Goal: Check status: Check status

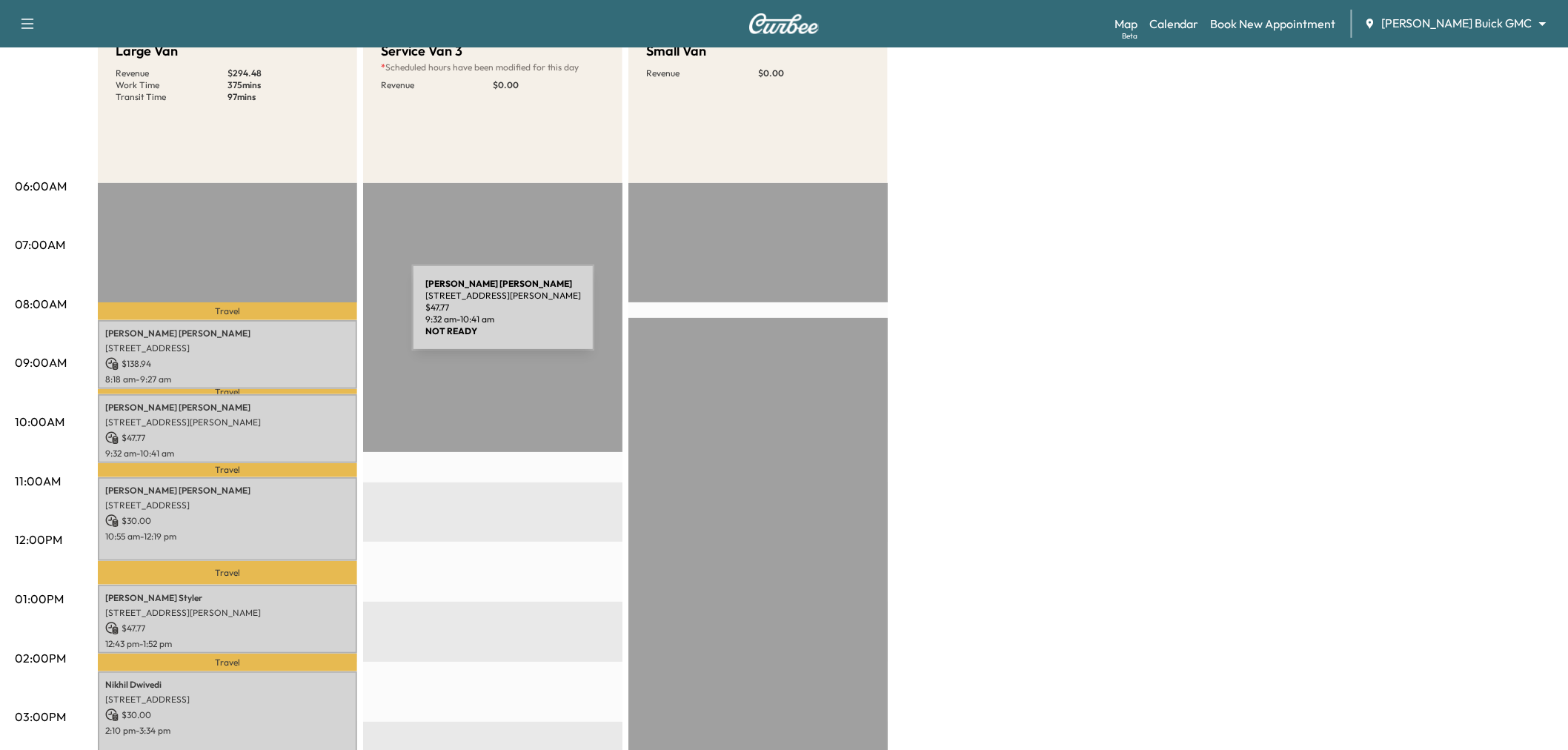
scroll to position [82, 0]
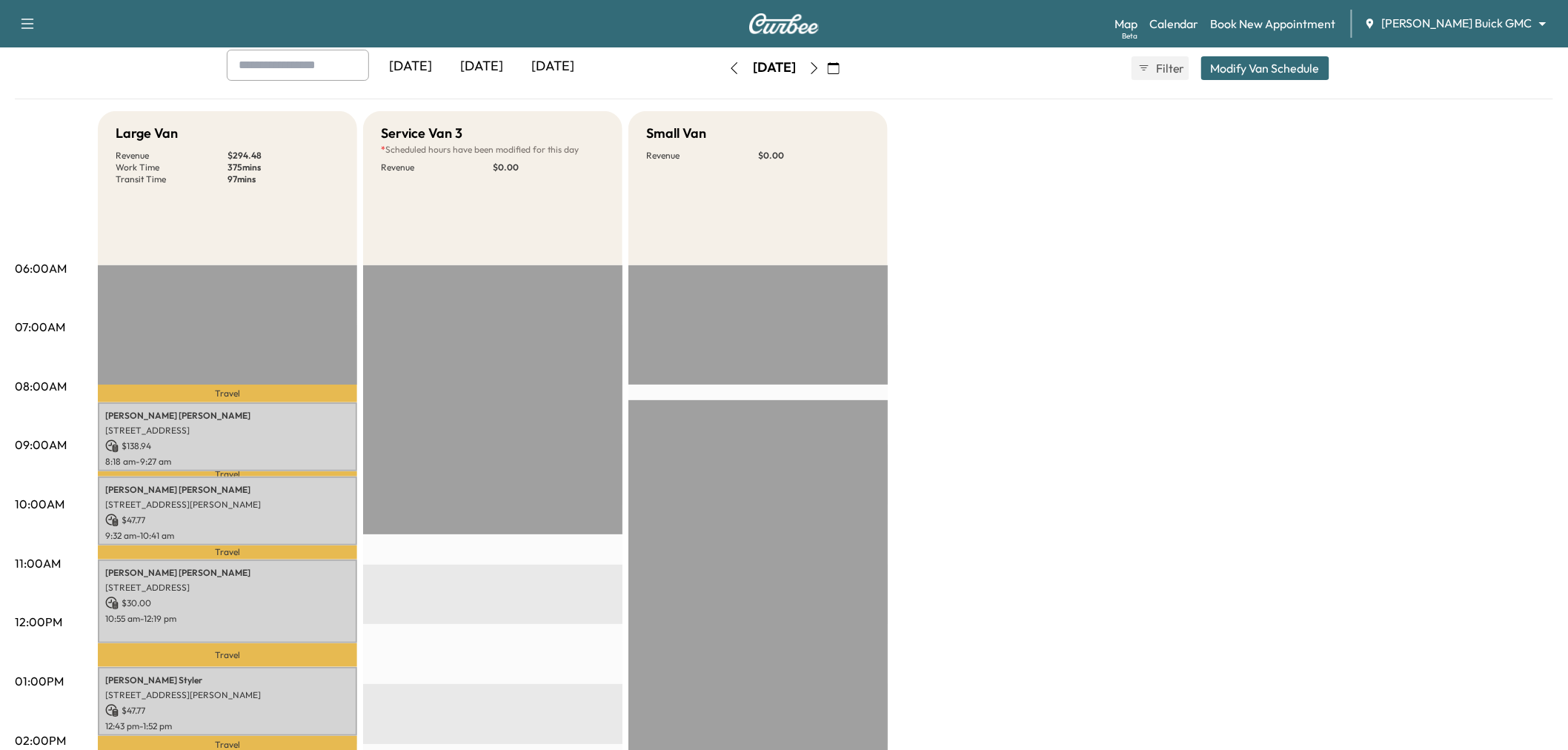
click at [484, 62] on div "[DATE]" at bounding box center [482, 66] width 71 height 34
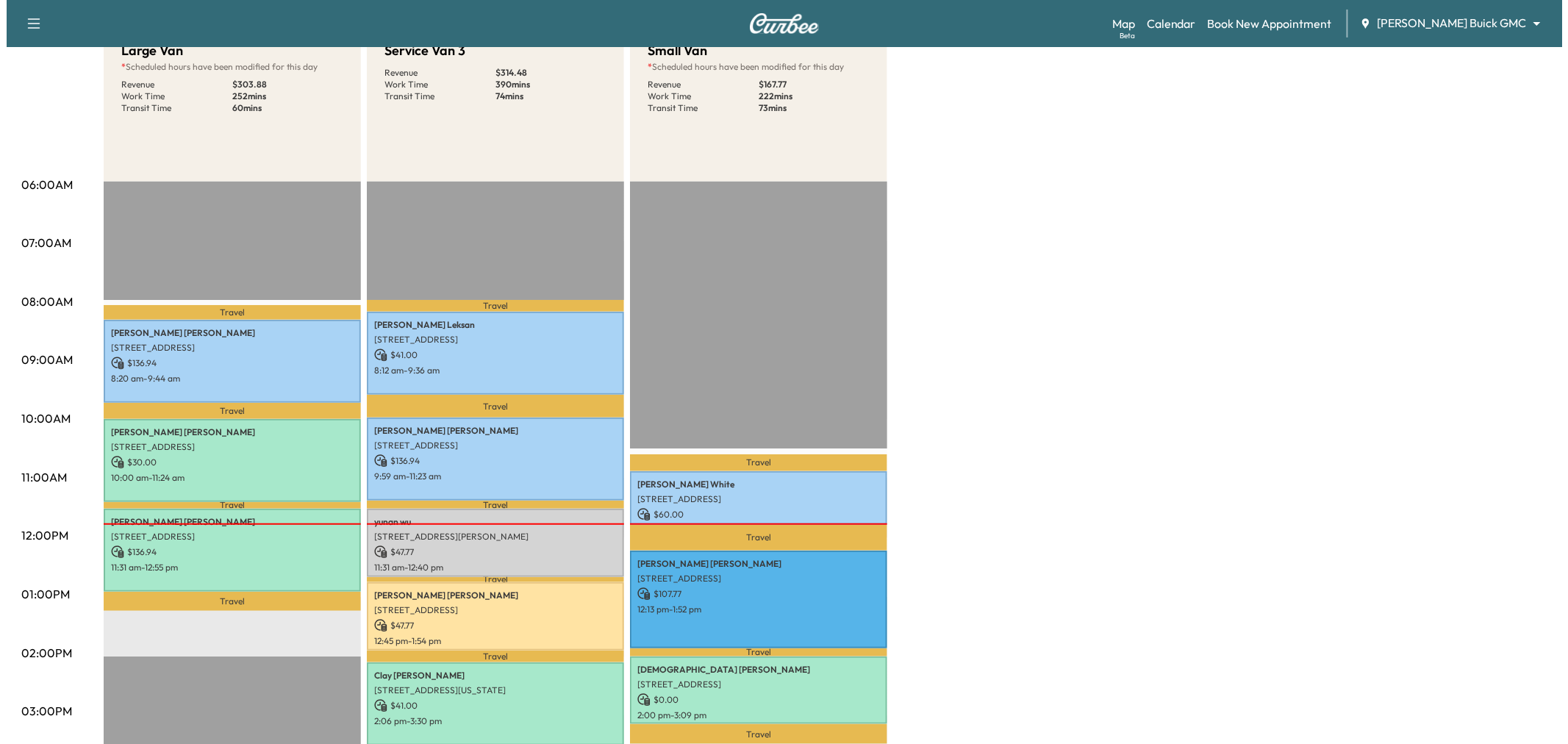
scroll to position [244, 0]
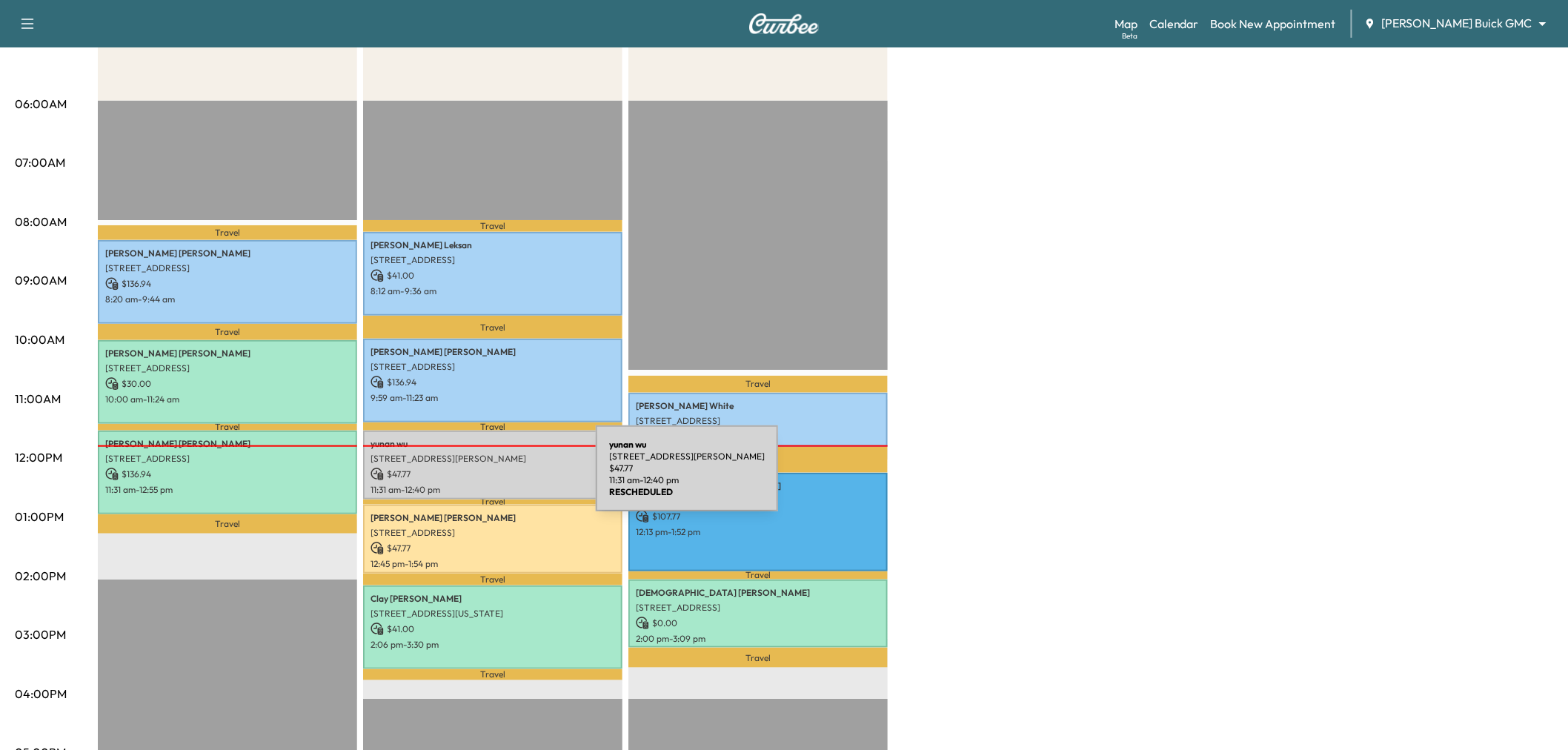
click at [486, 477] on div "[PERSON_NAME] [STREET_ADDRESS][PERSON_NAME] $ 47.77 11:31 am - 12:40 pm" at bounding box center [493, 464] width 259 height 69
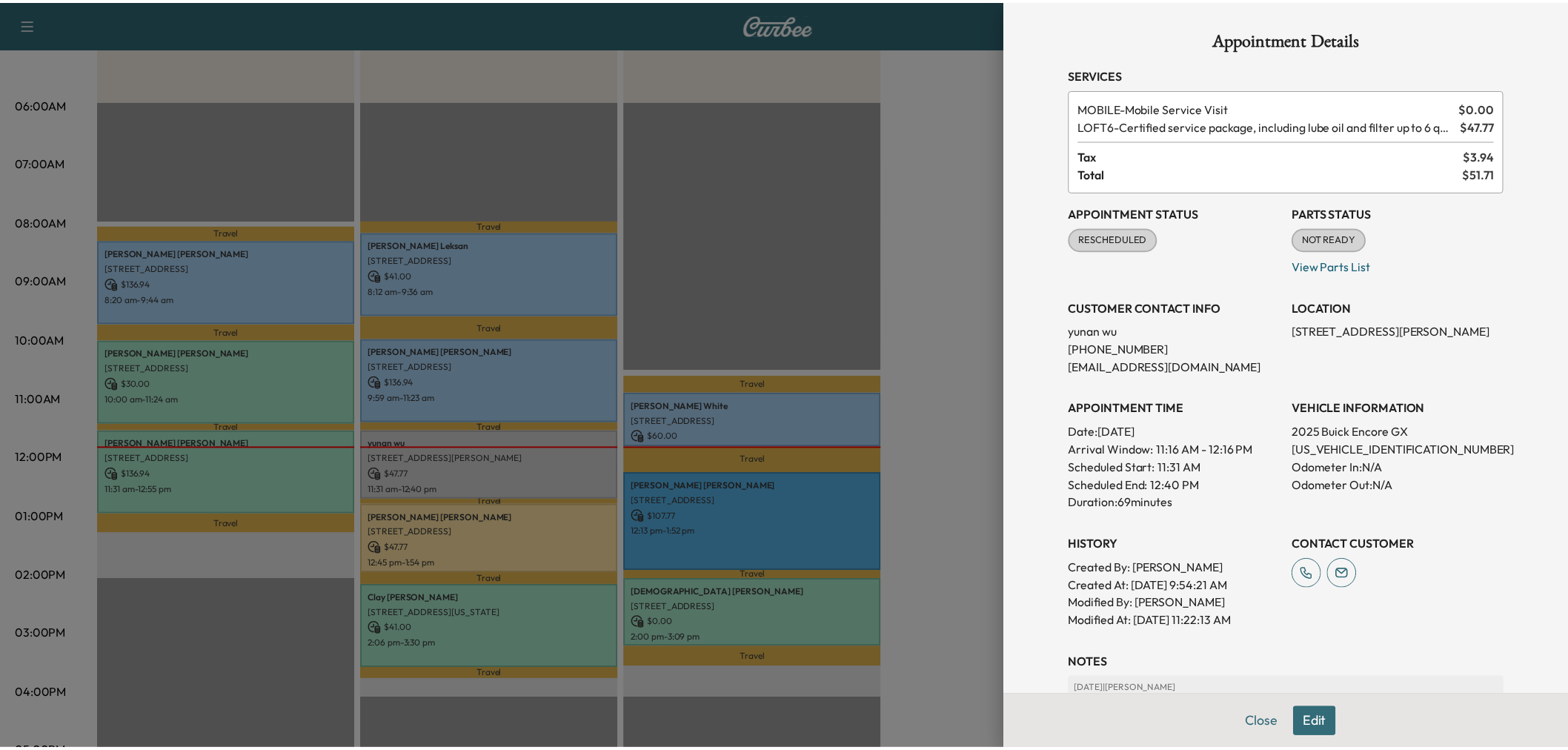
scroll to position [82, 0]
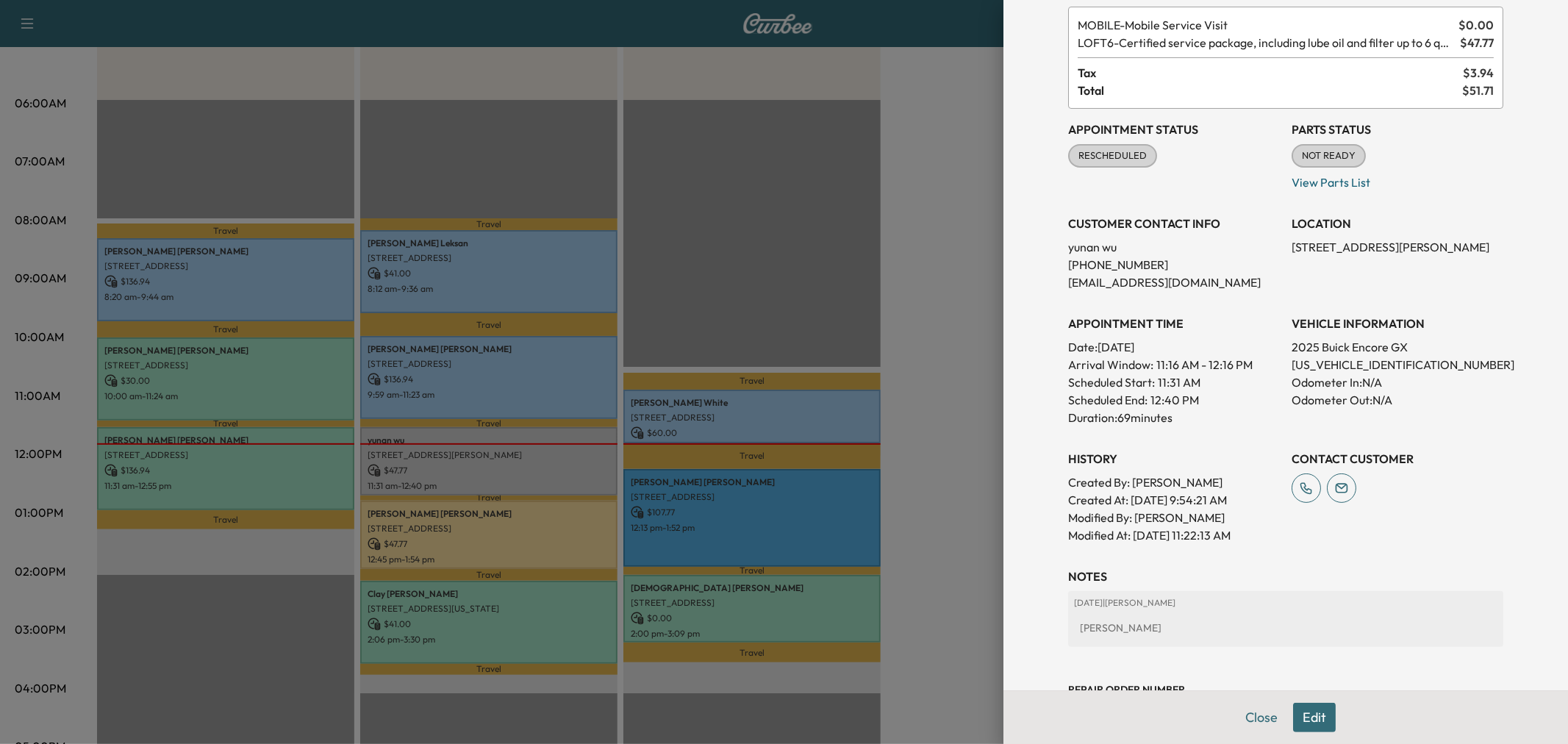
click at [907, 327] on div at bounding box center [784, 372] width 1568 height 744
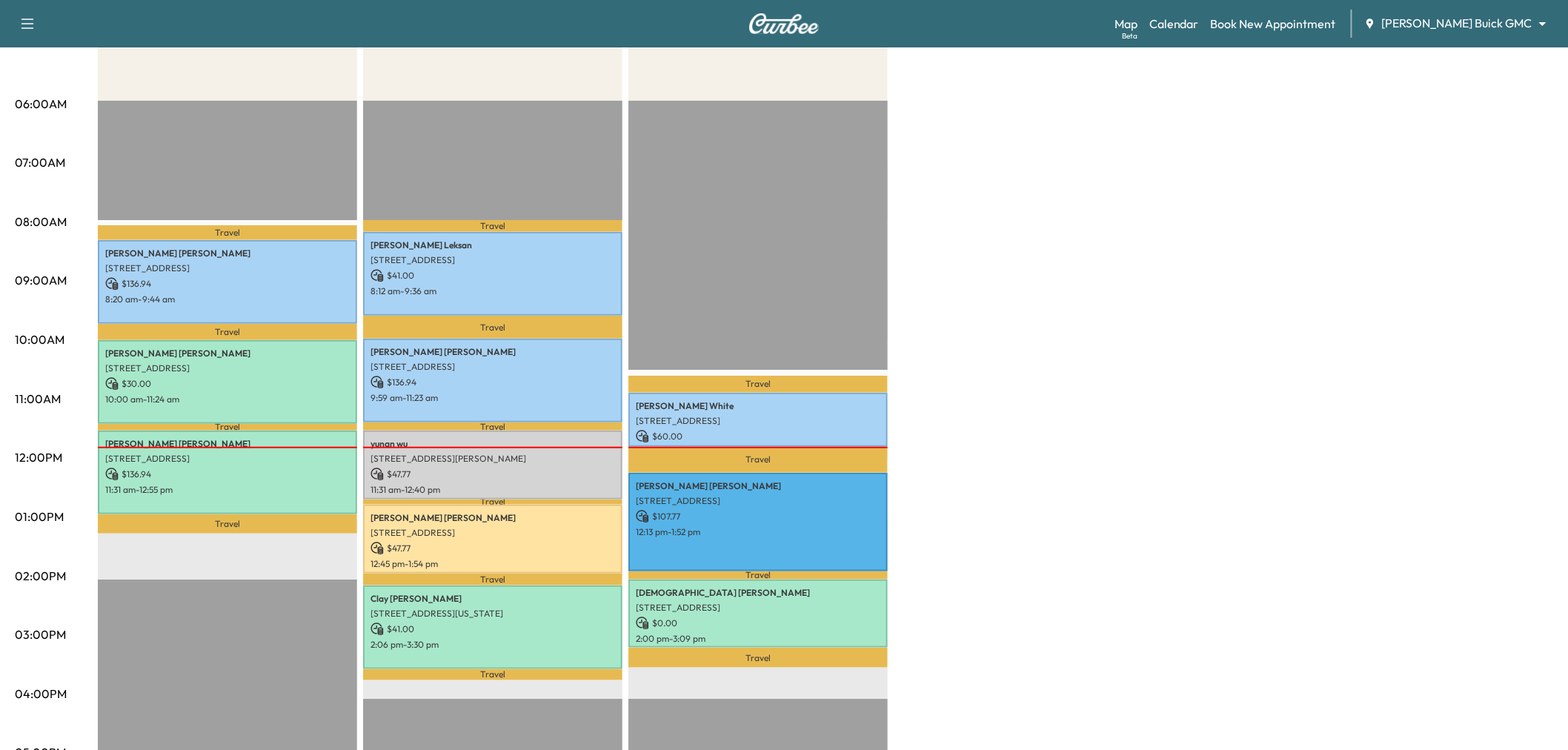
scroll to position [0, 0]
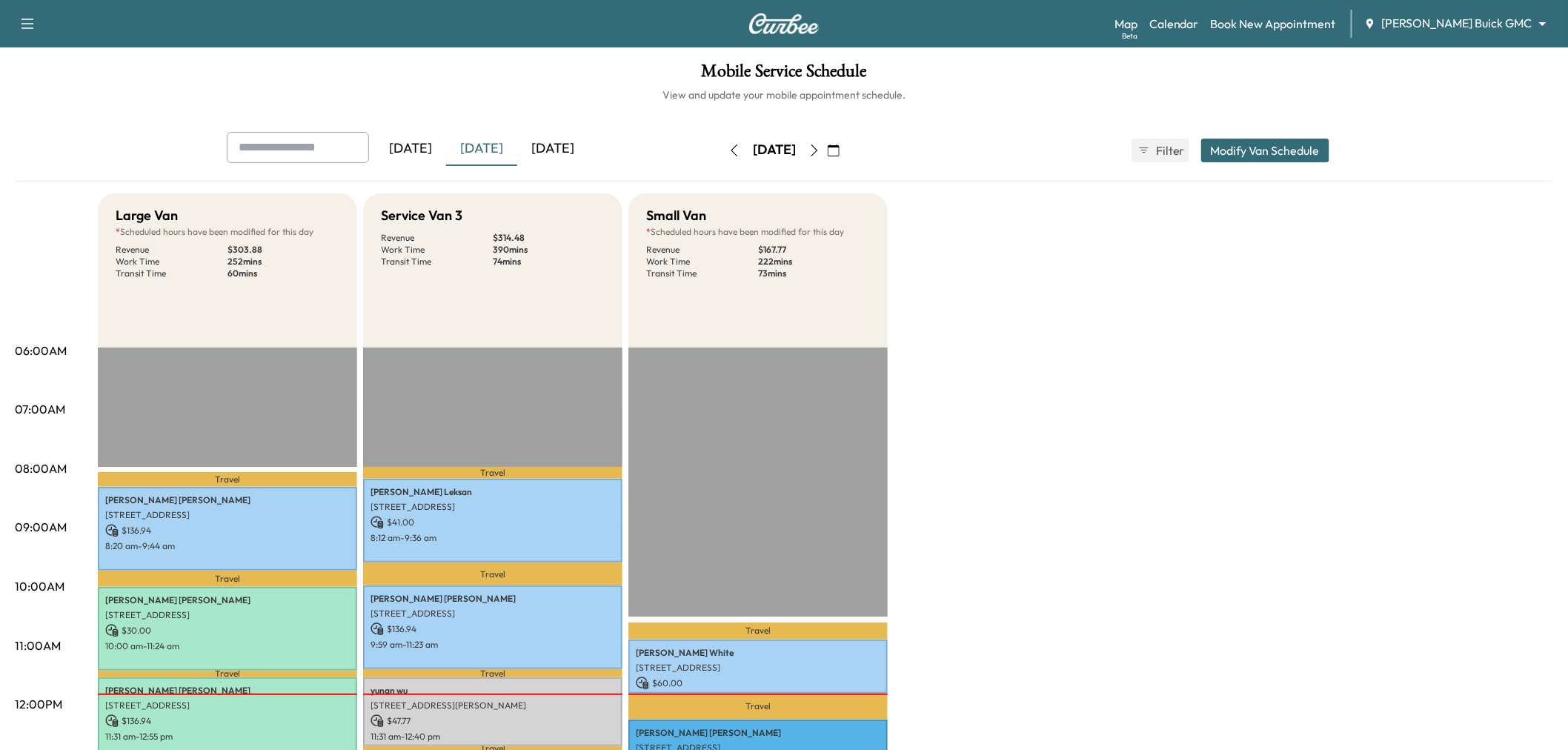
click at [820, 147] on icon "button" at bounding box center [814, 150] width 12 height 12
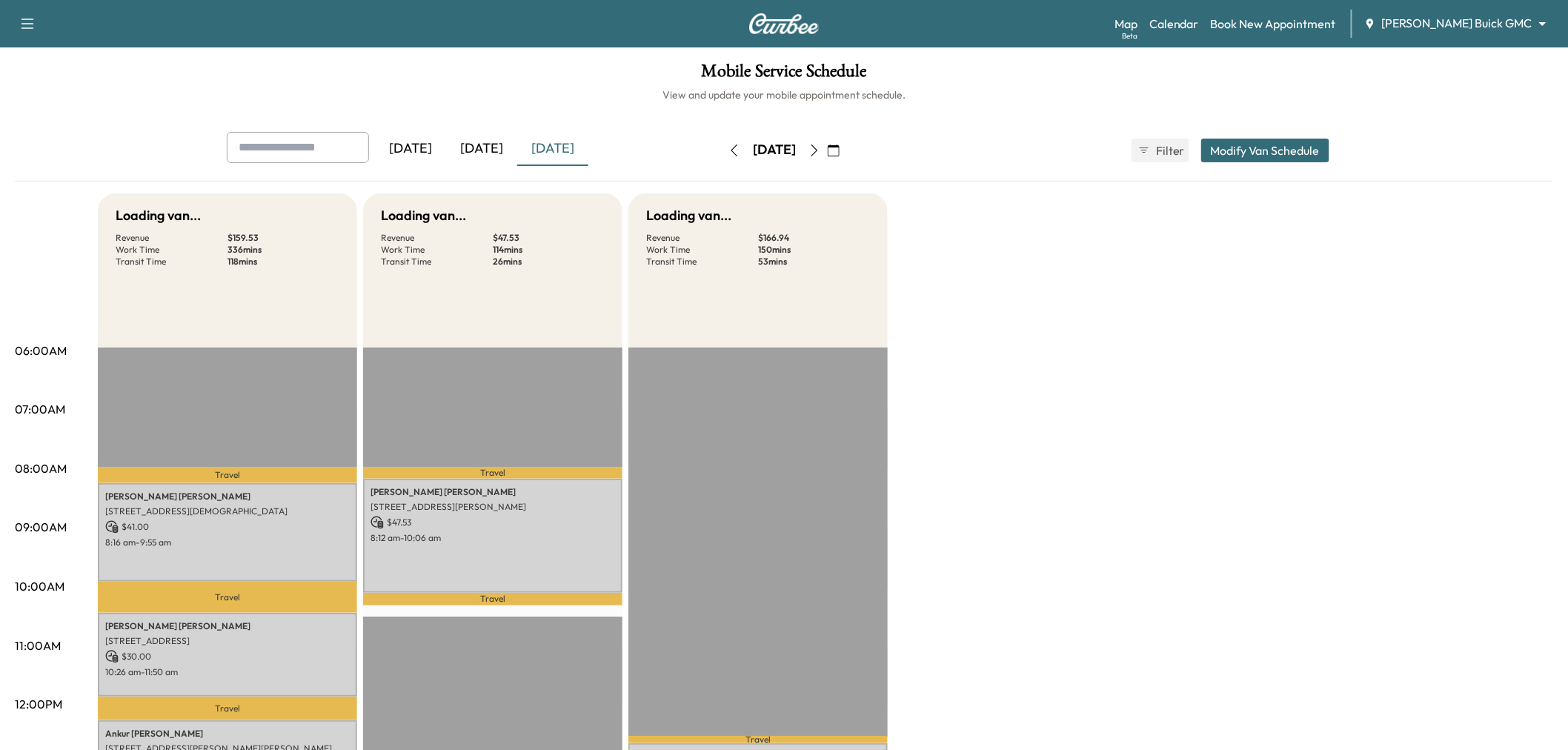
click at [820, 147] on icon "button" at bounding box center [814, 150] width 12 height 12
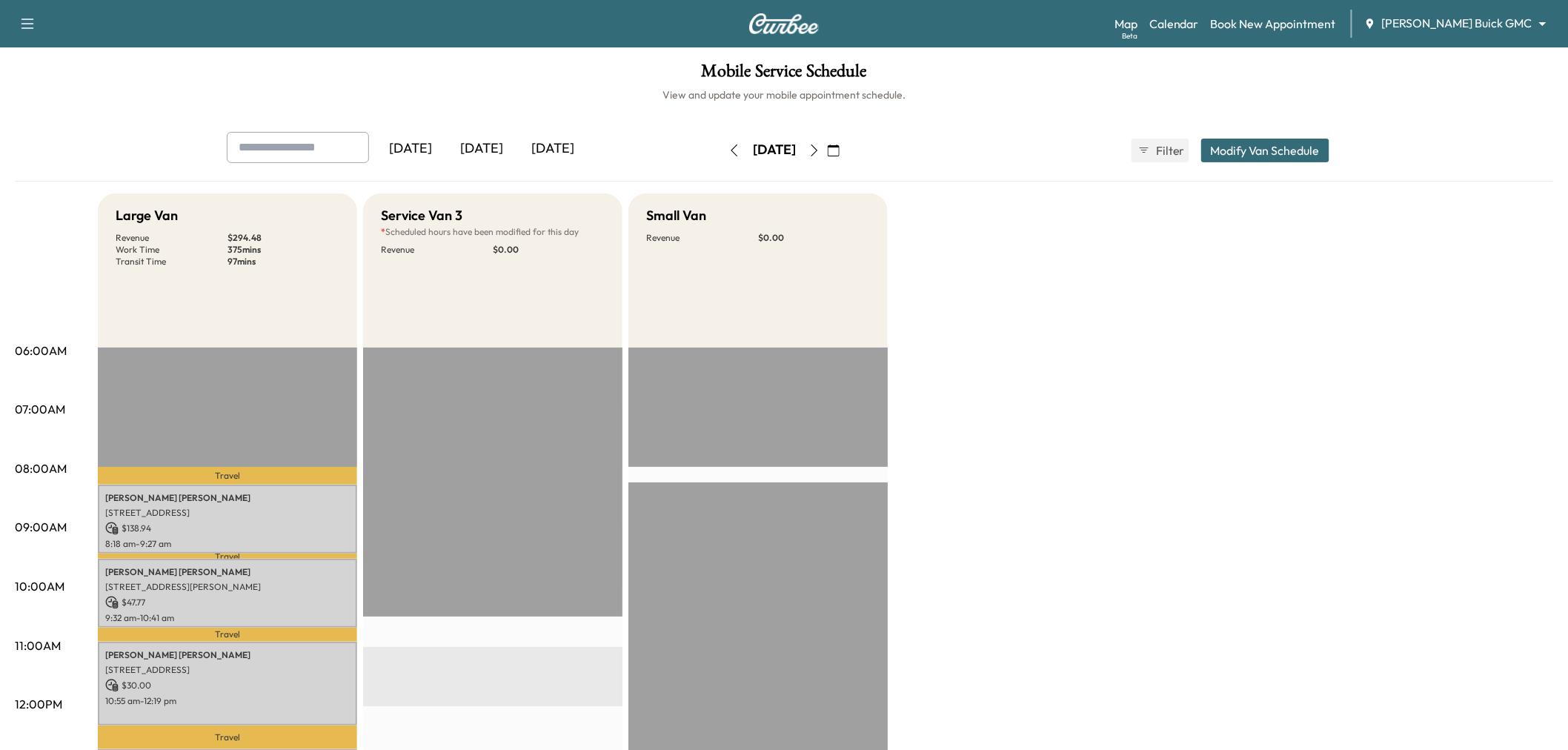
click at [827, 138] on button "button" at bounding box center [814, 150] width 25 height 24
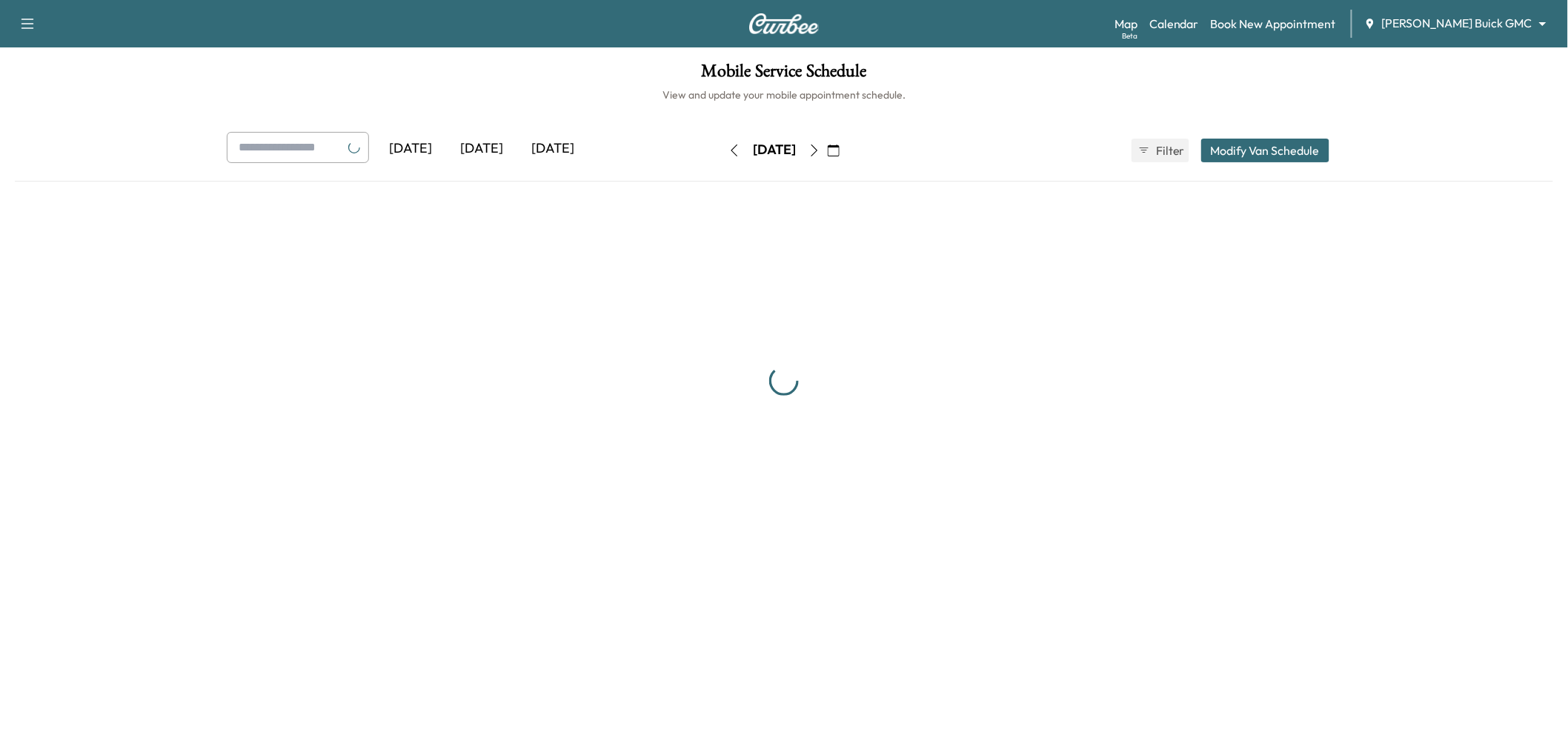
click at [827, 147] on button "button" at bounding box center [814, 150] width 25 height 24
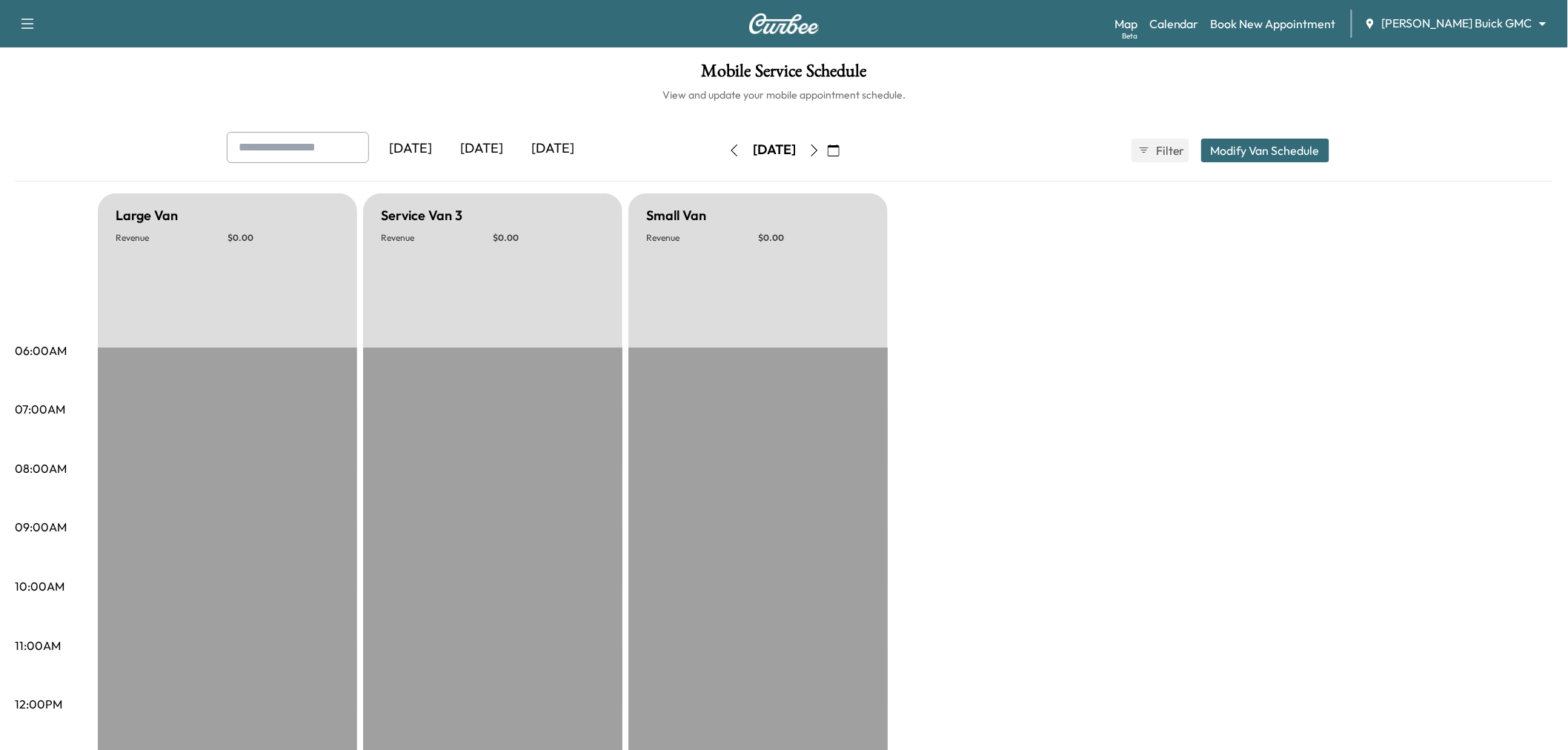
click at [820, 147] on icon "button" at bounding box center [814, 150] width 12 height 12
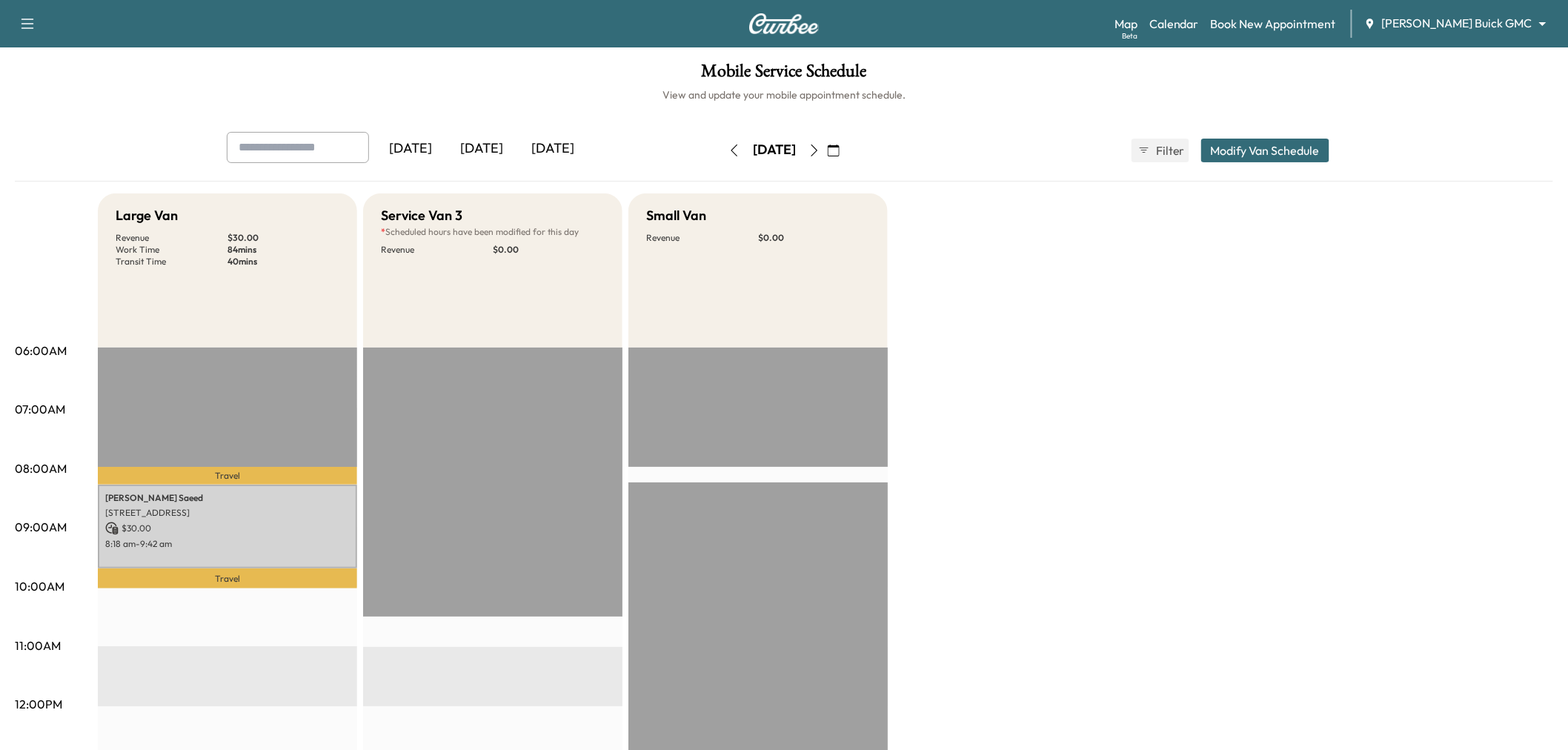
click at [820, 146] on icon "button" at bounding box center [814, 150] width 12 height 12
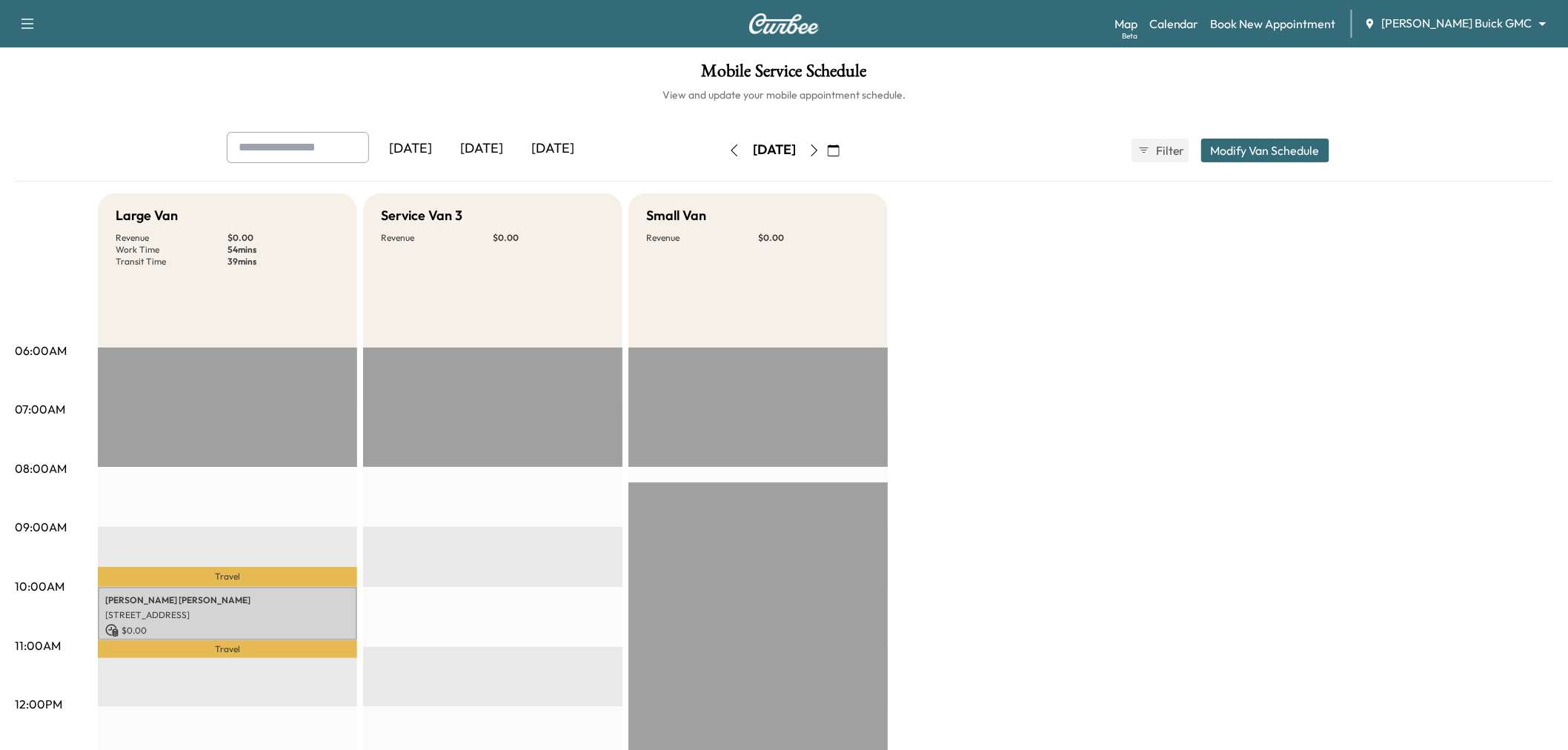
click at [820, 144] on icon "button" at bounding box center [814, 150] width 12 height 12
